Goal: Transaction & Acquisition: Download file/media

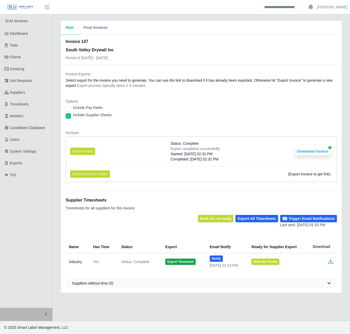
click at [56, 208] on div "Main Final Invoices Invoice 147 South Valley Drywall Inc Period of 08/25/2025 -…" at bounding box center [201, 157] width 297 height 272
click at [55, 208] on div "Main Final Invoices Invoice 147 South Valley Drywall Inc Period of 08/25/2025 -…" at bounding box center [201, 157] width 297 height 272
click at [39, 68] on link "Invoicing" at bounding box center [26, 69] width 52 height 12
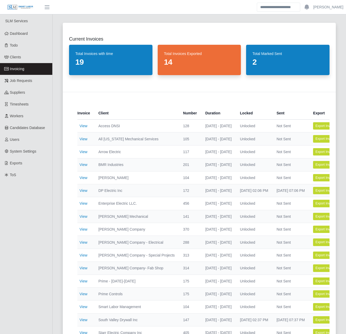
click at [55, 232] on div "Current Invoices Total Invoices with time 19 Total Invoices Exported 14 Total M…" at bounding box center [200, 315] width 294 height 598
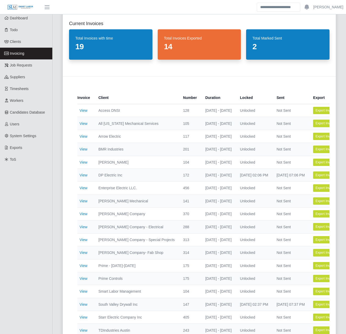
scroll to position [16, 0]
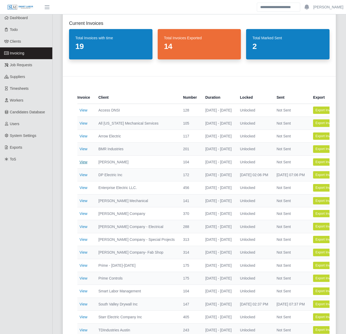
click at [83, 161] on link "View" at bounding box center [84, 162] width 8 height 4
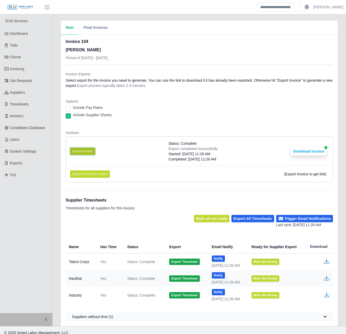
click at [86, 149] on button "Export Invoice" at bounding box center [82, 151] width 25 height 7
click at [302, 153] on button "Download Invoice" at bounding box center [308, 151] width 35 height 8
click at [55, 142] on div "Main Final Invoices Invoice 104 CS Erickson Period of 08/24/2025 - 08/30/2025 I…" at bounding box center [200, 173] width 294 height 305
click at [55, 184] on div "Main Final Invoices Invoice 104 CS Erickson Period of 08/24/2025 - 08/30/2025 I…" at bounding box center [200, 173] width 294 height 305
